Goal: Obtain resource: Download file/media

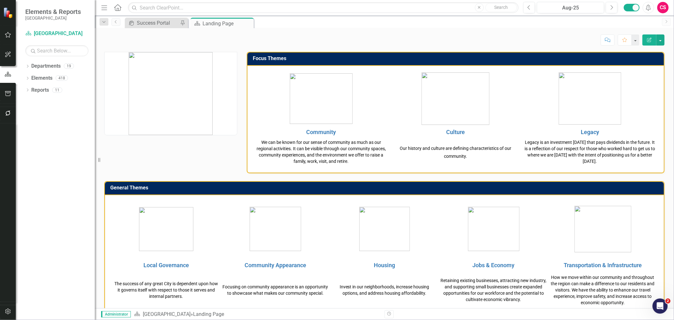
click at [12, 95] on button "button" at bounding box center [8, 93] width 14 height 13
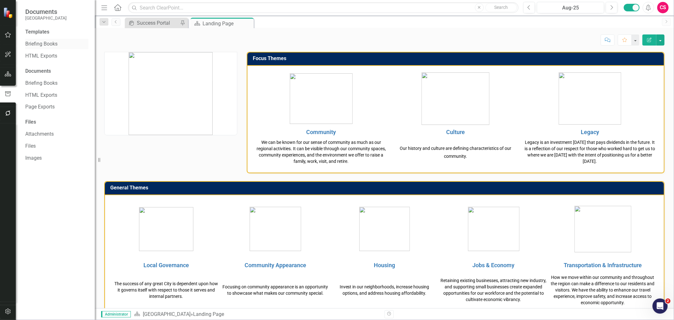
click at [45, 43] on link "Briefing Books" at bounding box center [56, 43] width 63 height 7
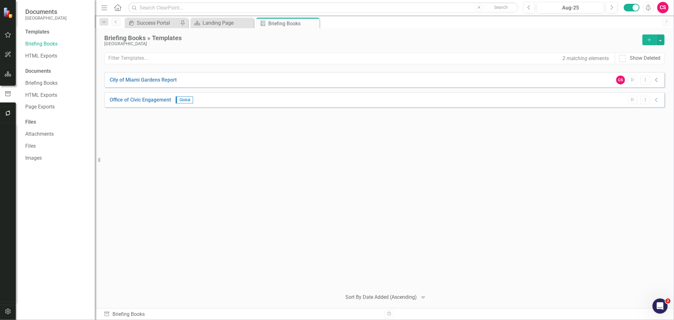
click at [654, 80] on icon "Collapse" at bounding box center [656, 79] width 6 height 5
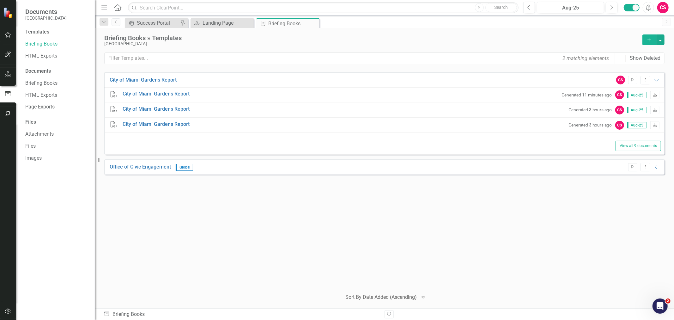
click at [656, 95] on icon "Download" at bounding box center [654, 95] width 5 height 4
click at [49, 55] on link "HTML Exports" at bounding box center [56, 55] width 63 height 7
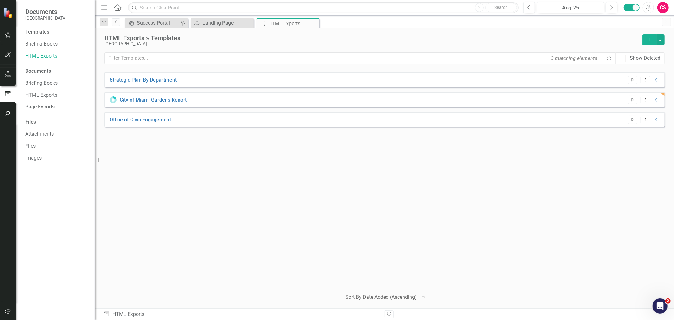
click at [656, 124] on div "Start Dropdown Menu Collapse" at bounding box center [642, 120] width 35 height 9
click at [658, 121] on icon "Collapse" at bounding box center [656, 119] width 6 height 5
click at [643, 133] on icon at bounding box center [642, 134] width 4 height 4
click at [636, 116] on button "Start" at bounding box center [632, 120] width 9 height 8
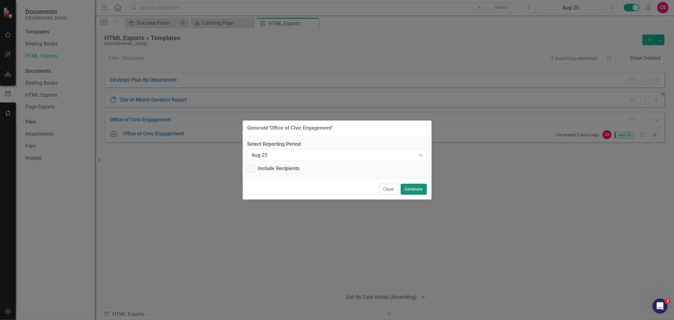
click at [415, 186] on button "Generate" at bounding box center [413, 189] width 26 height 11
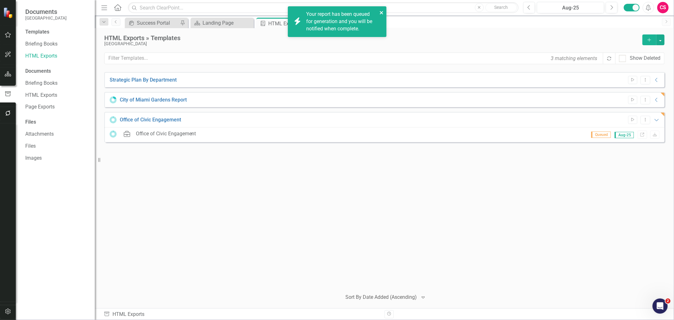
click at [382, 12] on icon "close" at bounding box center [381, 12] width 3 height 3
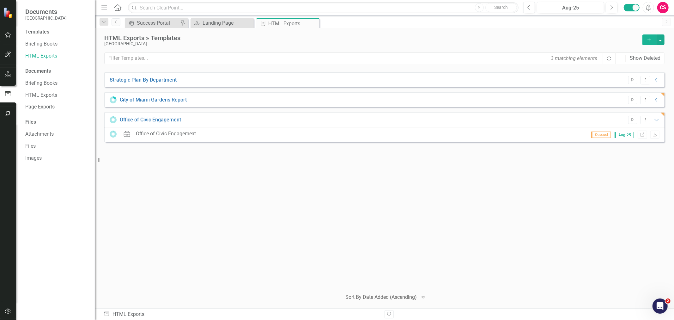
click at [191, 219] on div "Strategic Plan By Department Start Dropdown Menu Collapse HTML Strategic Plan B…" at bounding box center [384, 178] width 560 height 212
